Goal: Information Seeking & Learning: Compare options

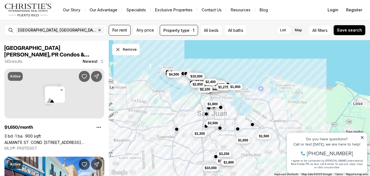
drag, startPoint x: 196, startPoint y: 111, endPoint x: 170, endPoint y: 122, distance: 28.7
click at [161, 130] on div "$3,500 $5,000 $2,900 $4,800 $3,200 $8,000 $3,000 $4,500 $9,950 $1,850 $3,250 $9…" at bounding box center [239, 109] width 261 height 136
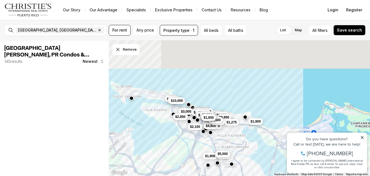
drag, startPoint x: 182, startPoint y: 72, endPoint x: 181, endPoint y: 126, distance: 54.1
click at [181, 128] on div "$3,500 $5,000 $2,900 $4,800 $3,200 $8,000 $3,000 $4,500 $9,950 $1,275 $1,900 $1…" at bounding box center [239, 109] width 261 height 136
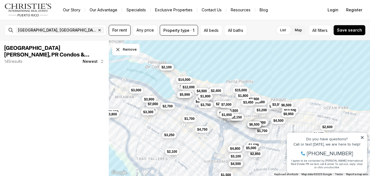
drag, startPoint x: 185, startPoint y: 87, endPoint x: 172, endPoint y: 113, distance: 28.4
click at [173, 114] on div "$4,500 $7,200 $6,500 $2,850 $1,500 $3,000 $4,500 $5,000 $2,900 $15,000 $1,800 $…" at bounding box center [239, 109] width 261 height 136
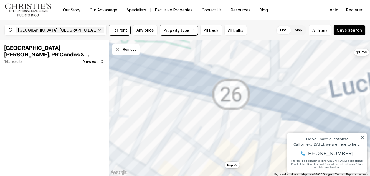
drag, startPoint x: 202, startPoint y: 104, endPoint x: 199, endPoint y: 109, distance: 6.2
click at [199, 109] on div "$2,700 $1,700 $2,000 $4,300 $3,400 $4,200 $1,800 $11,000 $2,500 $3,750 $2,500 $…" at bounding box center [239, 109] width 261 height 136
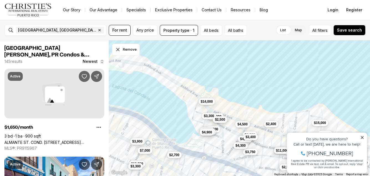
drag, startPoint x: 191, startPoint y: 103, endPoint x: 216, endPoint y: 122, distance: 32.1
click at [196, 155] on div "$1,700 $3,750 $3,200 $2,900 $6,500 $2,500 $5,500 $1,800 $4,500 $1,650 $1,700 $2…" at bounding box center [239, 109] width 261 height 136
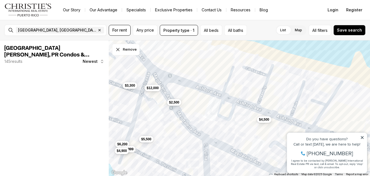
drag, startPoint x: 225, startPoint y: 109, endPoint x: 173, endPoint y: 111, distance: 52.2
click at [174, 114] on div "$2,500 $5,500 $1,800 $4,500 $6,200 $5,999 $12,000 $4,900 $4,200 $3,300 $3,400" at bounding box center [239, 109] width 261 height 136
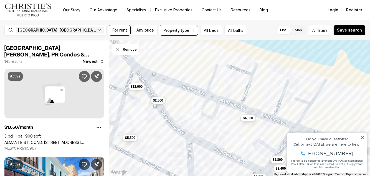
click at [159, 102] on span "$2,500" at bounding box center [158, 100] width 10 height 4
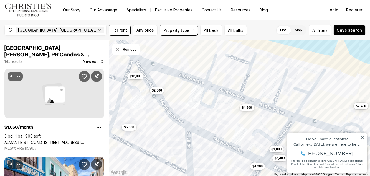
drag, startPoint x: 254, startPoint y: 146, endPoint x: 252, endPoint y: 129, distance: 17.9
click at [252, 129] on div "$2,500 $5,500 $1,800 $4,500 $12,000 $4,200 $3,400 $2,400" at bounding box center [239, 109] width 261 height 136
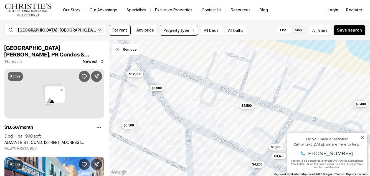
click at [155, 88] on span "$2,500" at bounding box center [157, 88] width 10 height 4
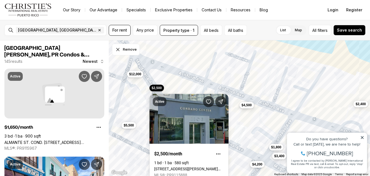
click at [247, 107] on button "$4,500" at bounding box center [246, 105] width 15 height 7
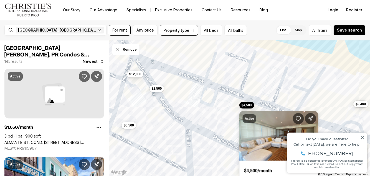
click at [318, 90] on div "$2,500 $5,500 $1,800 $4,500 $12,000 $4,200 $3,400 $2,400" at bounding box center [239, 109] width 261 height 136
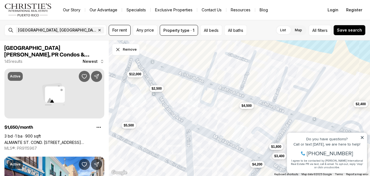
click at [277, 148] on span "$1,800" at bounding box center [276, 147] width 10 height 4
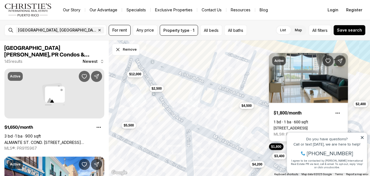
click at [361, 137] on icon at bounding box center [362, 138] width 4 height 4
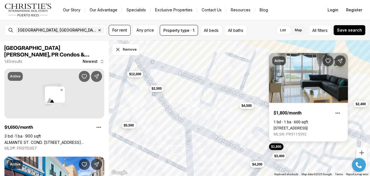
click at [356, 67] on div "$2,500 $5,500 $1,800 $4,500 $12,000 $4,200 $3,400 $2,400" at bounding box center [239, 109] width 261 height 136
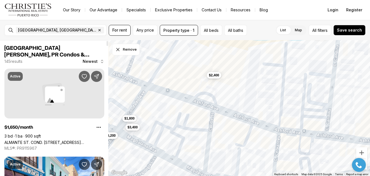
drag, startPoint x: 297, startPoint y: 121, endPoint x: 181, endPoint y: 97, distance: 118.7
click at [181, 97] on div "$2,500 $5,500 $1,800 $4,500 $12,000 $4,200 $3,400 $2,400" at bounding box center [239, 109] width 261 height 136
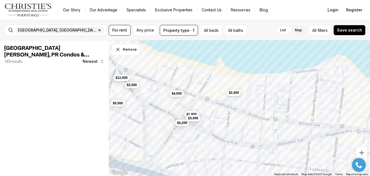
click at [190, 120] on span "$3,400" at bounding box center [193, 118] width 10 height 4
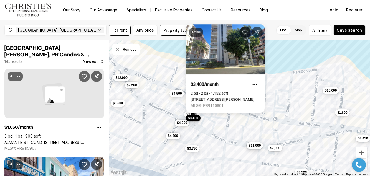
click at [364, 138] on span "$3,450" at bounding box center [363, 139] width 10 height 4
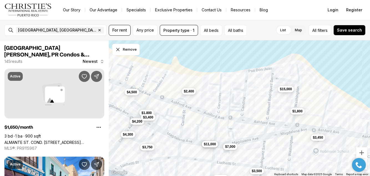
drag, startPoint x: 354, startPoint y: 139, endPoint x: 297, endPoint y: 137, distance: 57.2
click at [297, 137] on div "$2,500 $5,500 $1,800 $4,500 $12,000 $4,200 $3,400 $2,400 $3,750 $3,500 $2,500 $…" at bounding box center [239, 109] width 261 height 136
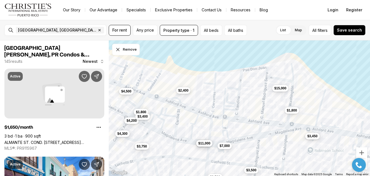
click at [315, 137] on span "$3,450" at bounding box center [312, 136] width 10 height 4
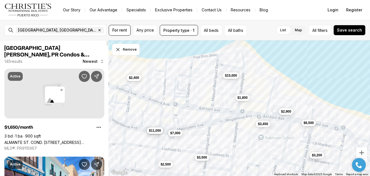
drag, startPoint x: 262, startPoint y: 126, endPoint x: 216, endPoint y: 114, distance: 48.1
click at [216, 114] on div "$1,800 $4,500 $4,200 $3,400 $2,400 $3,750 $3,500 $2,500 $15,000 $7,000 $11,000 …" at bounding box center [239, 109] width 261 height 136
click at [242, 96] on span "$1,800" at bounding box center [242, 97] width 10 height 4
